Goal: Find specific page/section: Find specific page/section

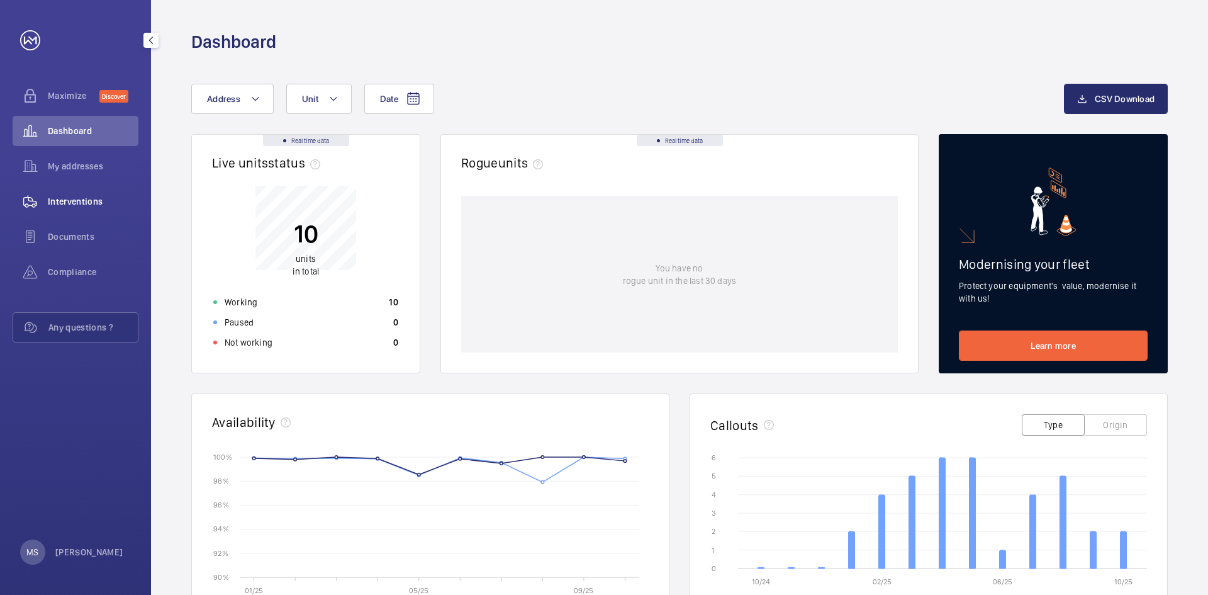
click at [79, 203] on span "Interventions" at bounding box center [93, 201] width 91 height 13
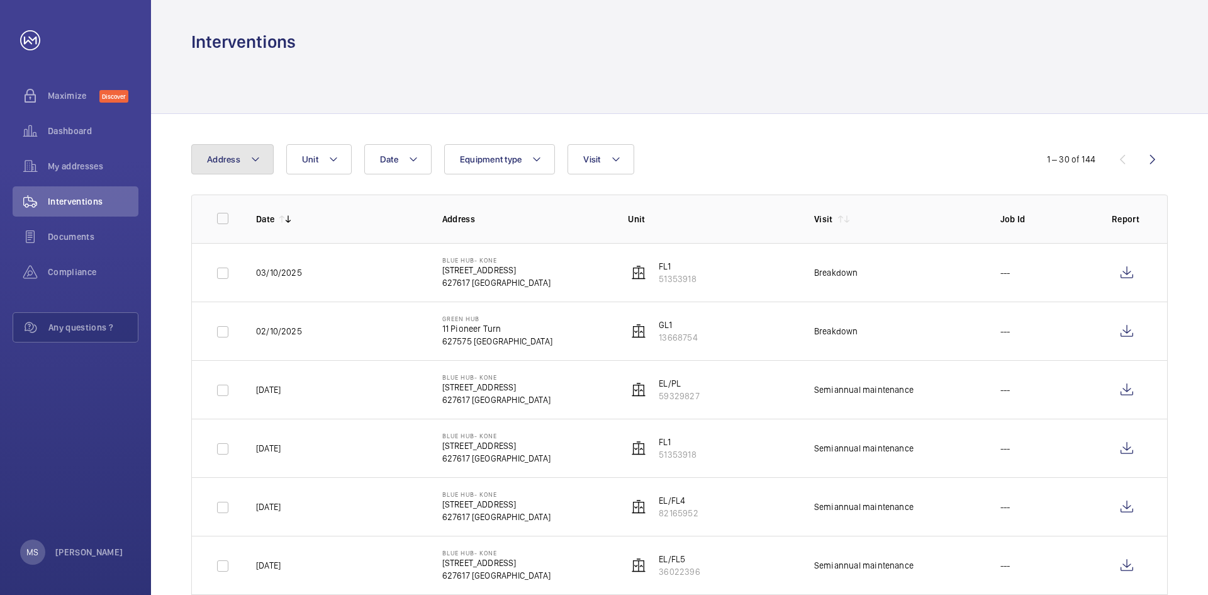
click at [264, 160] on button "Address" at bounding box center [232, 159] width 82 height 30
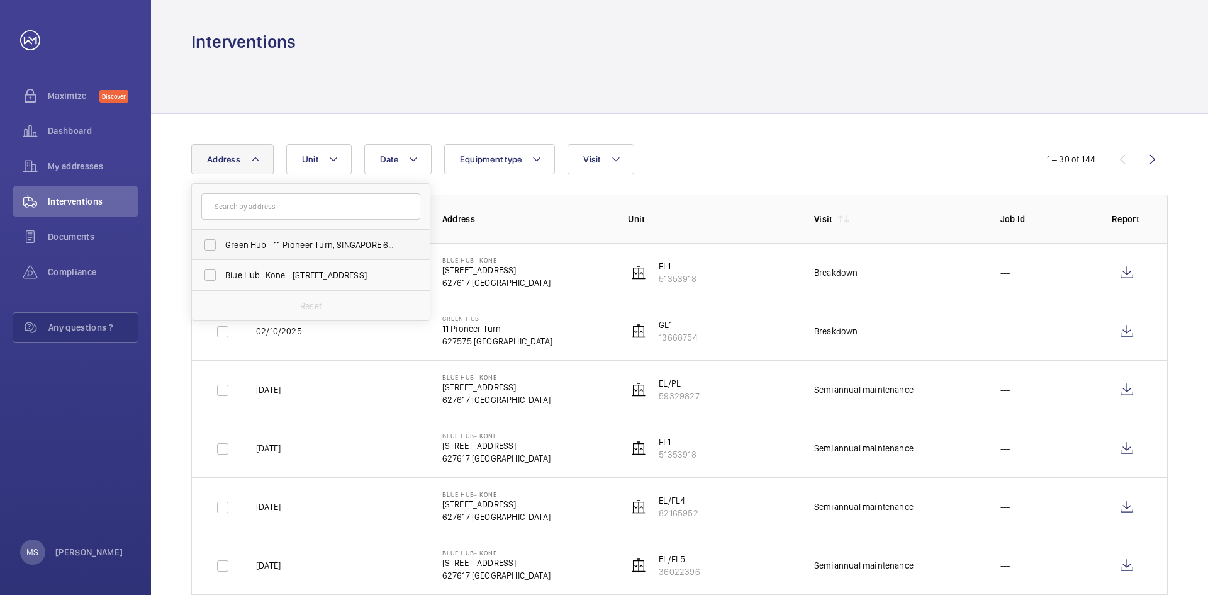
click at [267, 241] on span "Green Hub - 11 Pioneer Turn, SINGAPORE 627575" at bounding box center [311, 245] width 173 height 13
click at [223, 241] on input "Green Hub - 11 Pioneer Turn, SINGAPORE 627575" at bounding box center [210, 244] width 25 height 25
checkbox input "true"
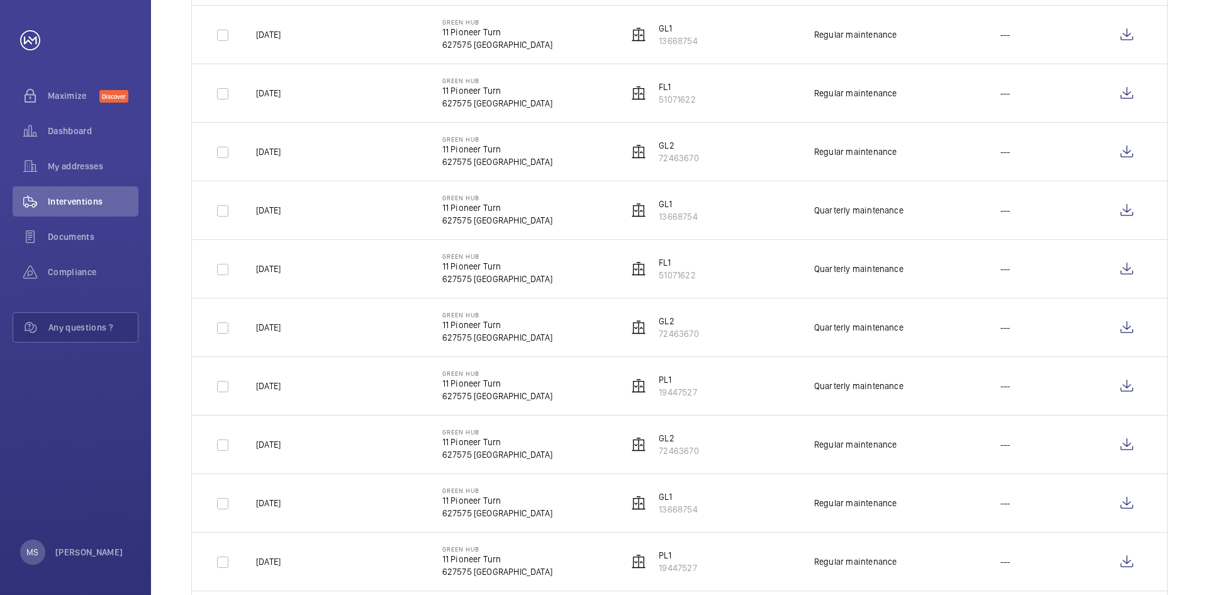
scroll to position [692, 0]
